Goal: Browse casually

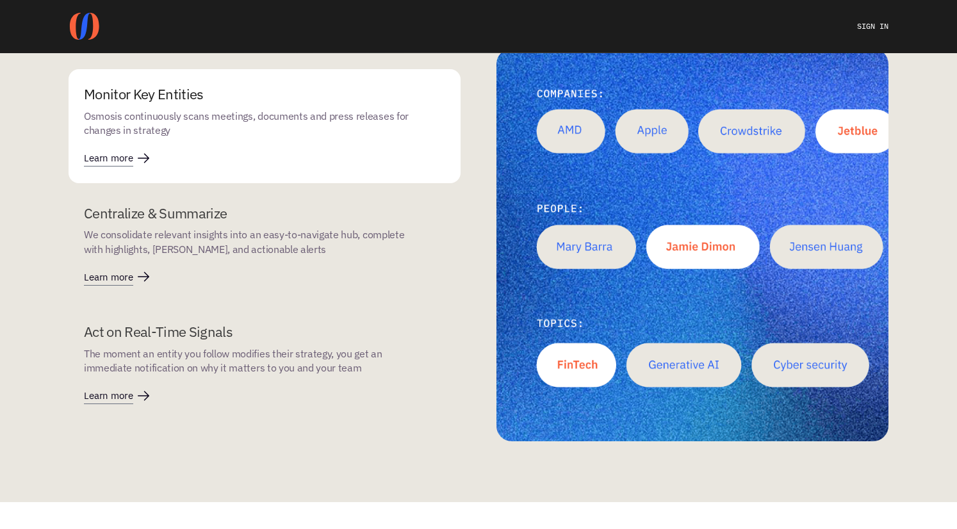
scroll to position [1847, 0]
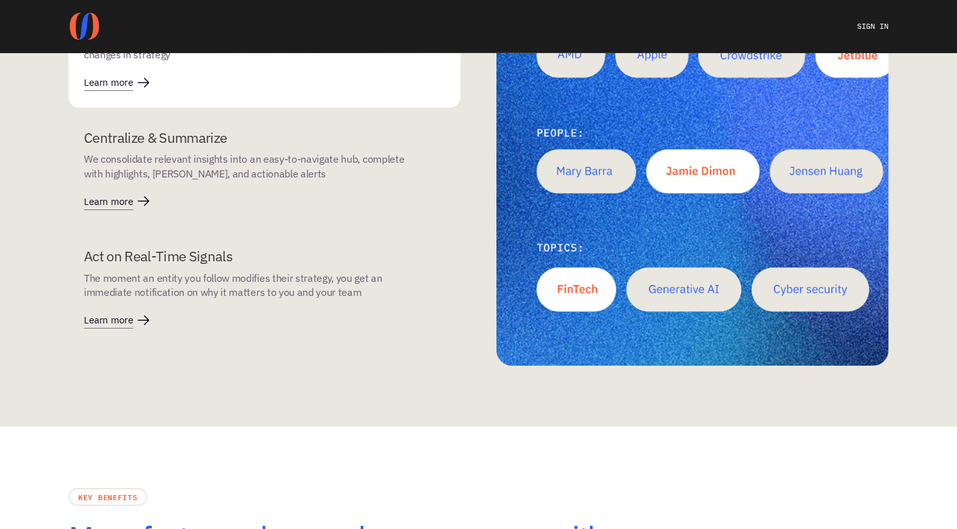
click at [175, 153] on p "We consolidate relevant insights into an easy-to-navigate hub, complete with hi…" at bounding box center [247, 166] width 326 height 29
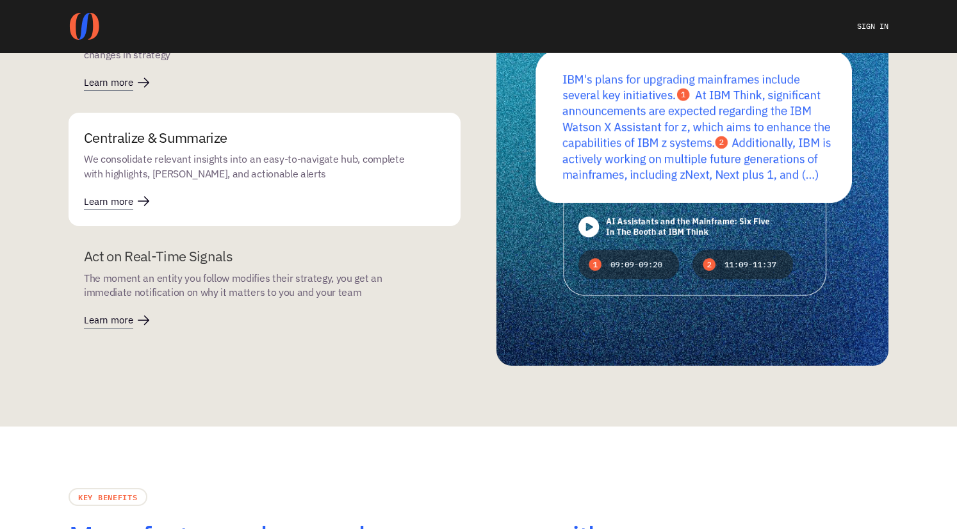
click at [198, 244] on div "Act on Real-Time Signals The moment an entity you follow modifies their strateg…" at bounding box center [265, 288] width 392 height 114
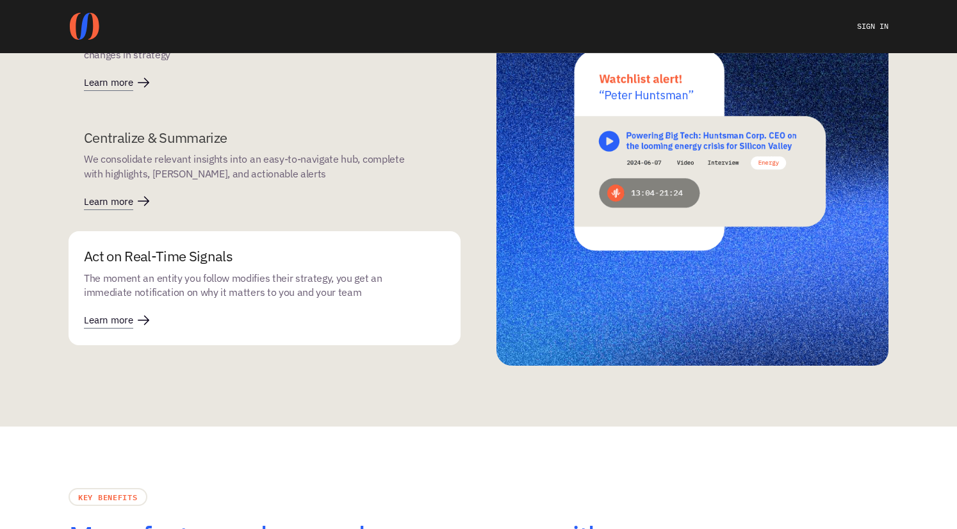
scroll to position [1803, 0]
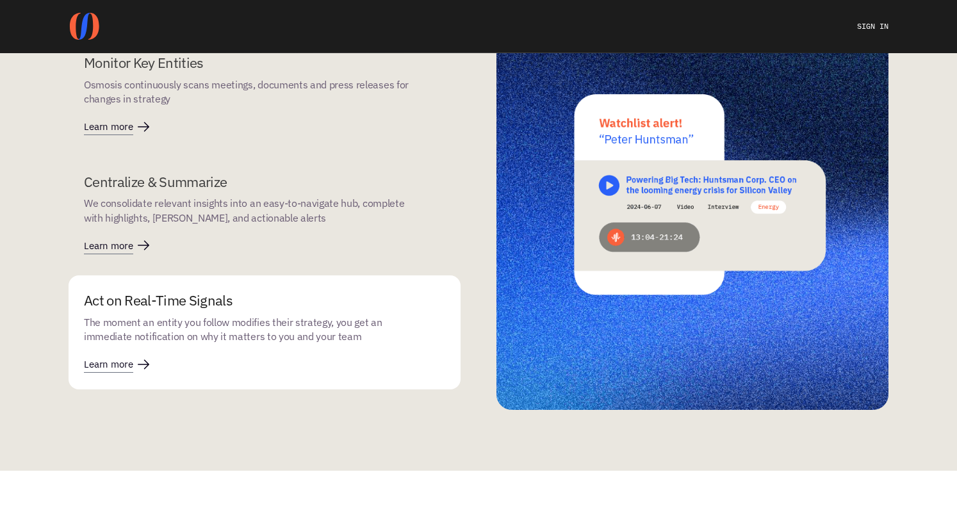
click at [197, 239] on div "Centralize & Summarize We consolidate relevant insights into an easy-to-navigat…" at bounding box center [247, 213] width 326 height 83
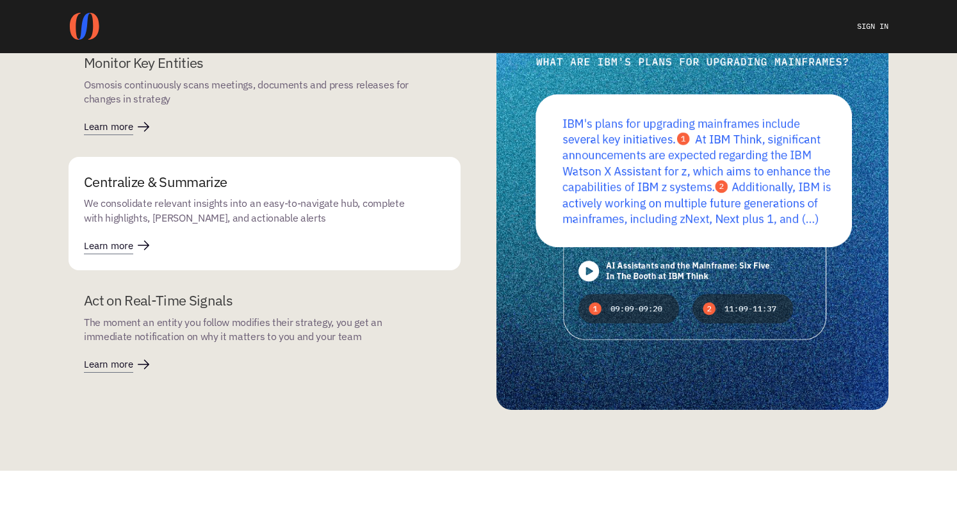
click at [159, 127] on div "Monitor Key Entities Osmosis continuously scans meetings, documents and press r…" at bounding box center [247, 94] width 326 height 83
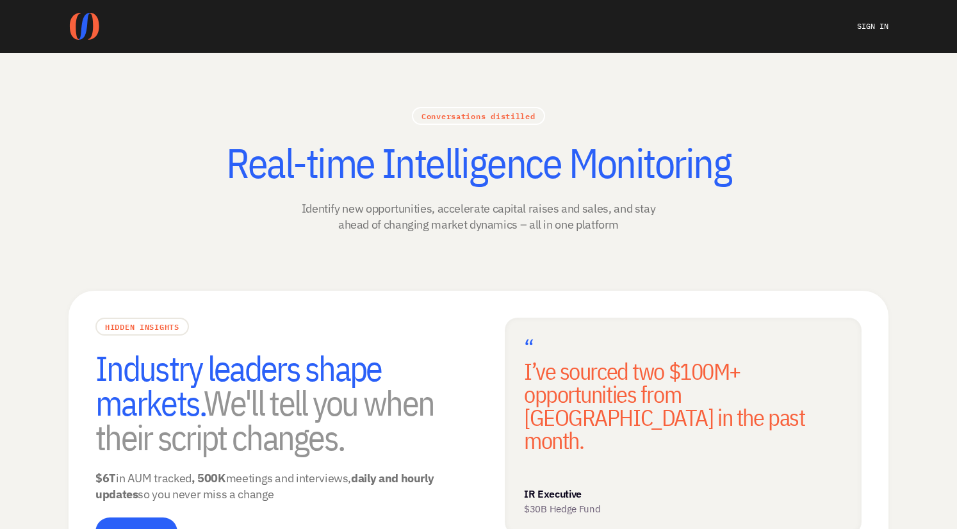
scroll to position [0, 0]
